Goal: Transaction & Acquisition: Download file/media

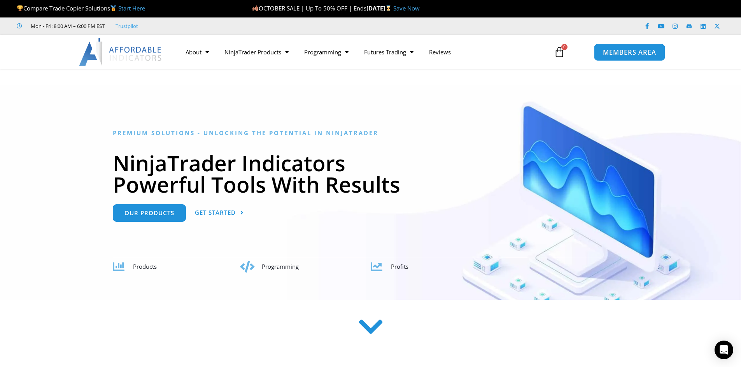
click at [617, 56] on span "MEMBERS AREA" at bounding box center [629, 52] width 53 height 7
click at [606, 55] on span "MEMBERS AREA" at bounding box center [629, 52] width 53 height 7
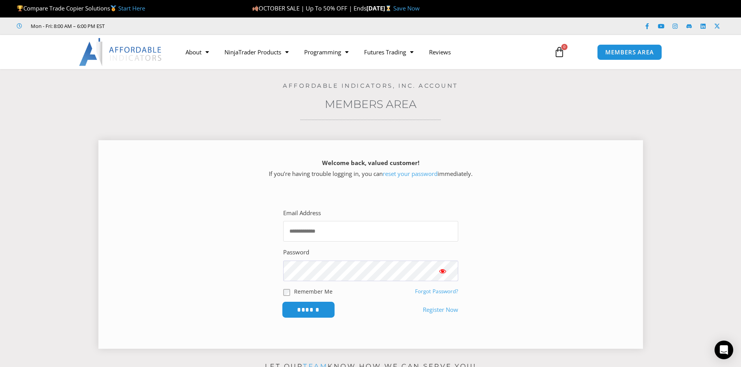
type input "**********"
click at [312, 309] on input "******" at bounding box center [307, 310] width 53 height 17
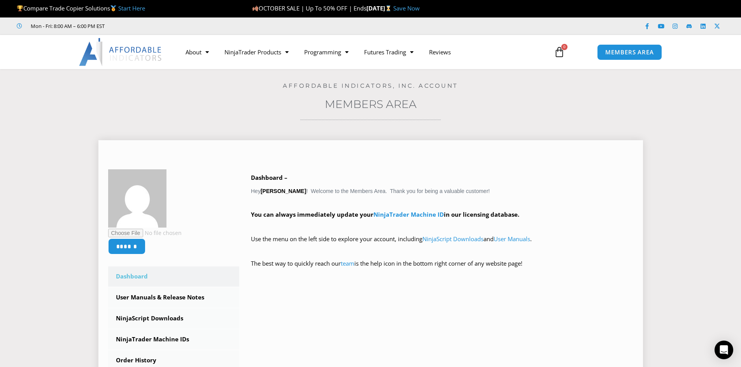
click at [142, 276] on link "Dashboard" at bounding box center [173, 277] width 131 height 20
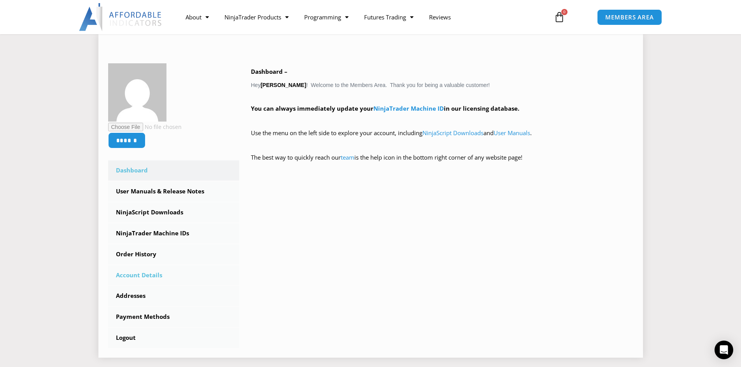
scroll to position [78, 0]
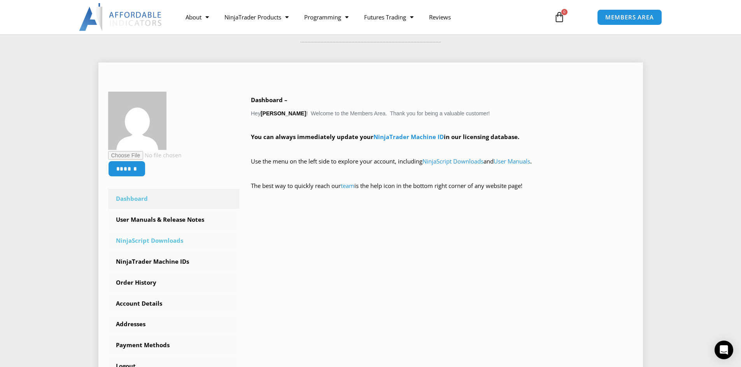
click at [162, 241] on link "NinjaScript Downloads" at bounding box center [173, 241] width 131 height 20
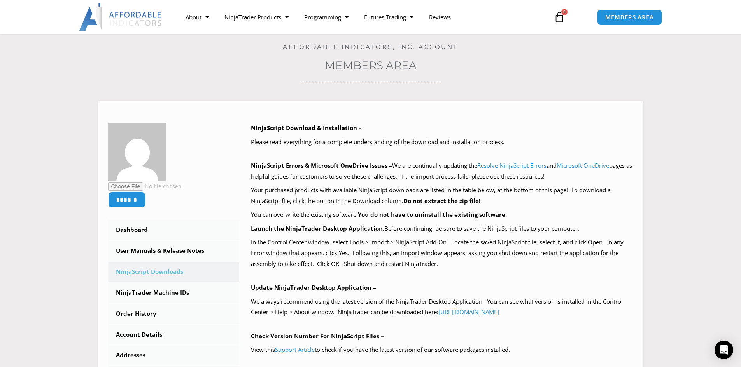
scroll to position [78, 0]
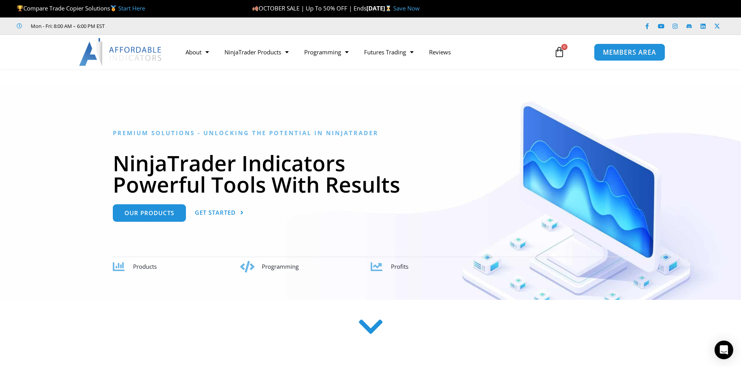
click at [601, 57] on link "MEMBERS AREA" at bounding box center [629, 51] width 71 height 17
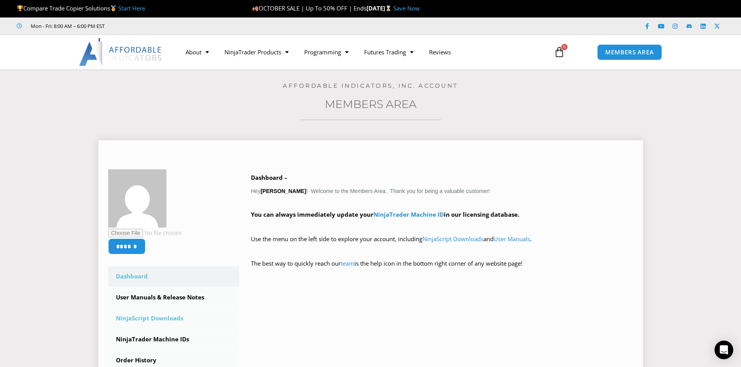
click at [173, 317] on link "NinjaScript Downloads" at bounding box center [173, 319] width 131 height 20
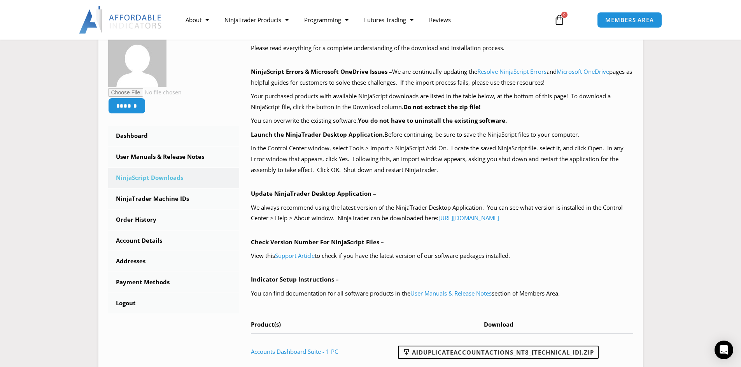
scroll to position [194, 0]
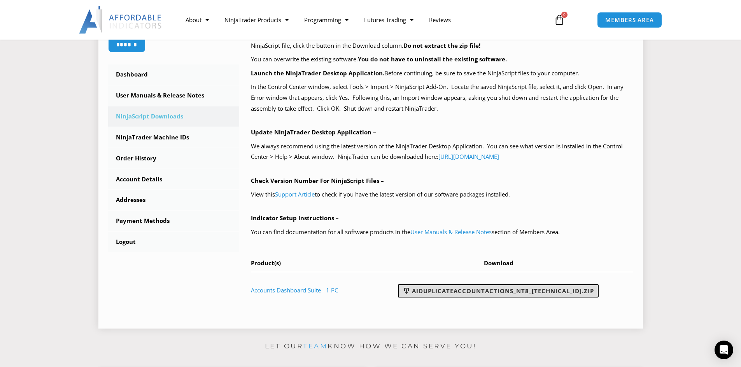
click at [456, 287] on link "AIDuplicateAccountActions_NT8_[TECHNICAL_ID].zip" at bounding box center [498, 291] width 201 height 13
click at [213, 345] on p "Let our team know how we can serve you!" at bounding box center [370, 347] width 544 height 12
